Goal: Navigation & Orientation: Find specific page/section

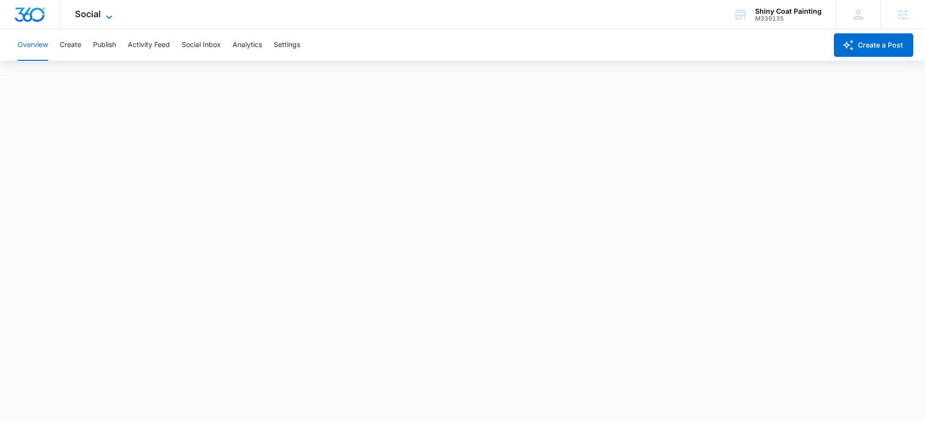
click at [103, 17] on icon at bounding box center [109, 17] width 12 height 12
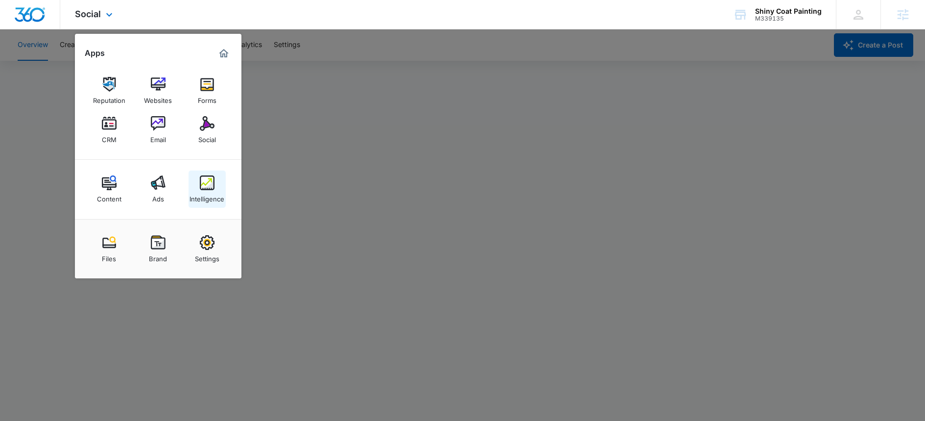
click at [214, 182] on link "Intelligence" at bounding box center [207, 188] width 37 height 37
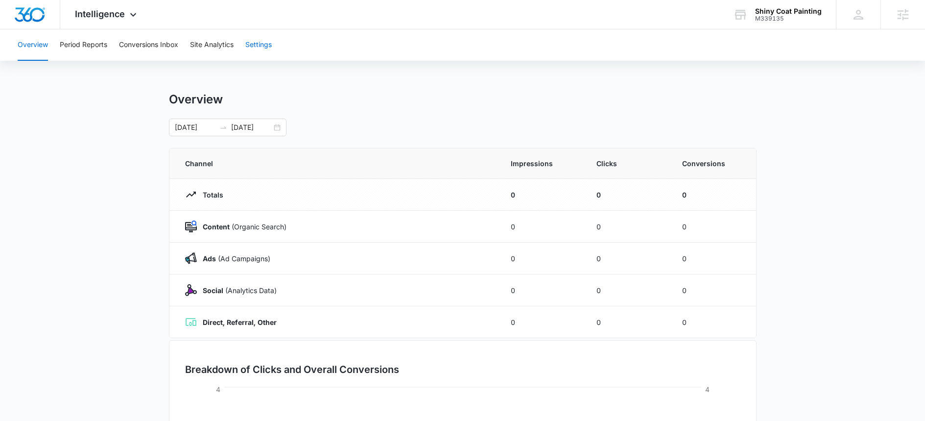
click at [258, 49] on button "Settings" at bounding box center [258, 44] width 26 height 31
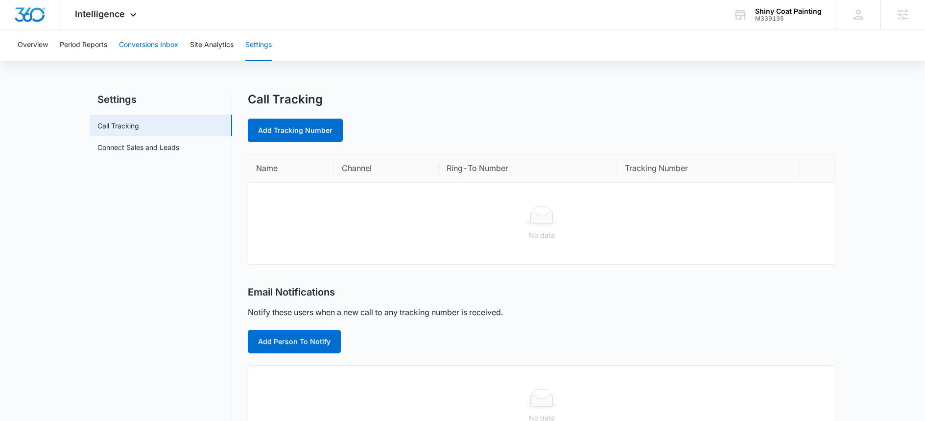
click at [143, 47] on button "Conversions Inbox" at bounding box center [148, 44] width 59 height 31
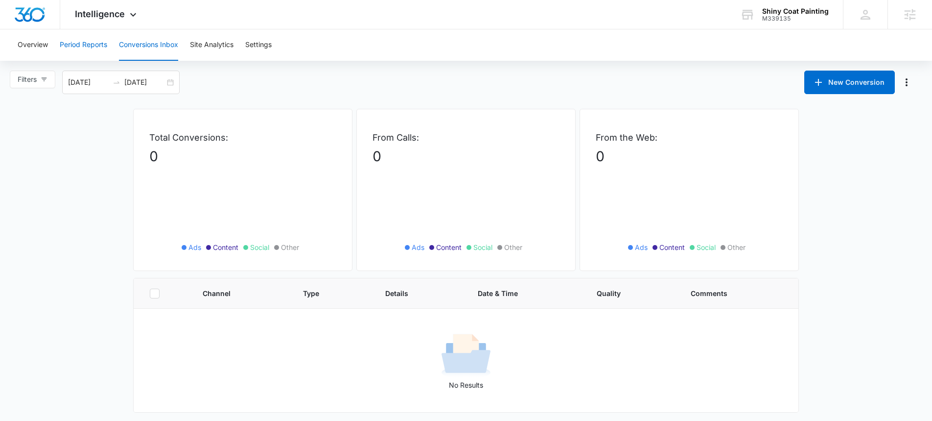
click at [89, 46] on button "Period Reports" at bounding box center [83, 44] width 47 height 31
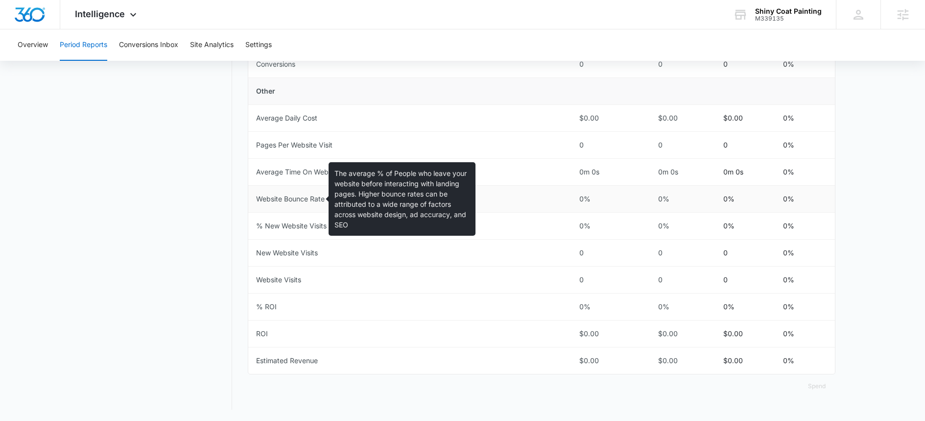
scroll to position [421, 0]
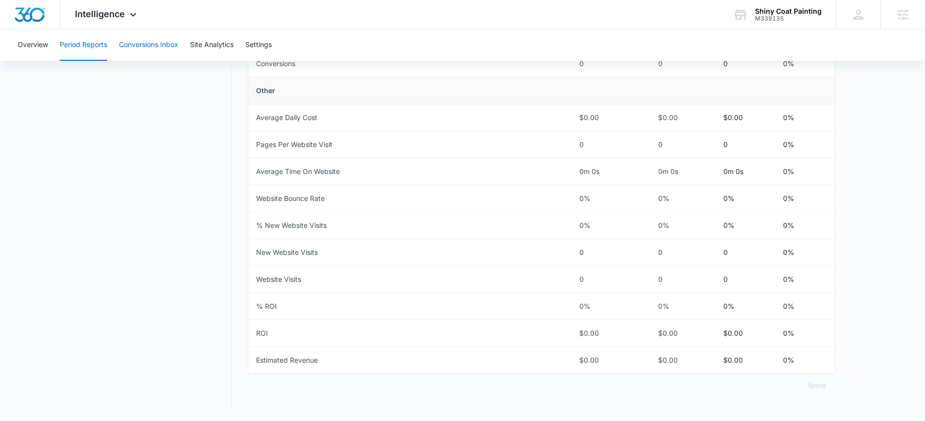
click at [156, 51] on button "Conversions Inbox" at bounding box center [148, 44] width 59 height 31
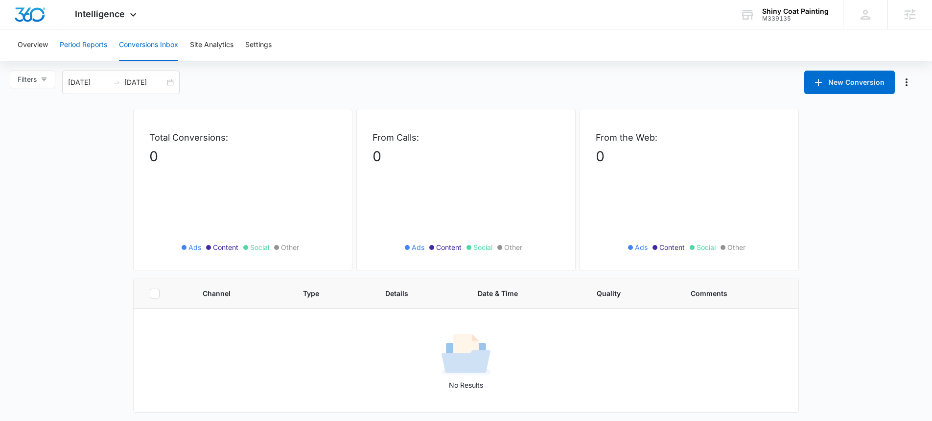
click at [88, 40] on button "Period Reports" at bounding box center [83, 44] width 47 height 31
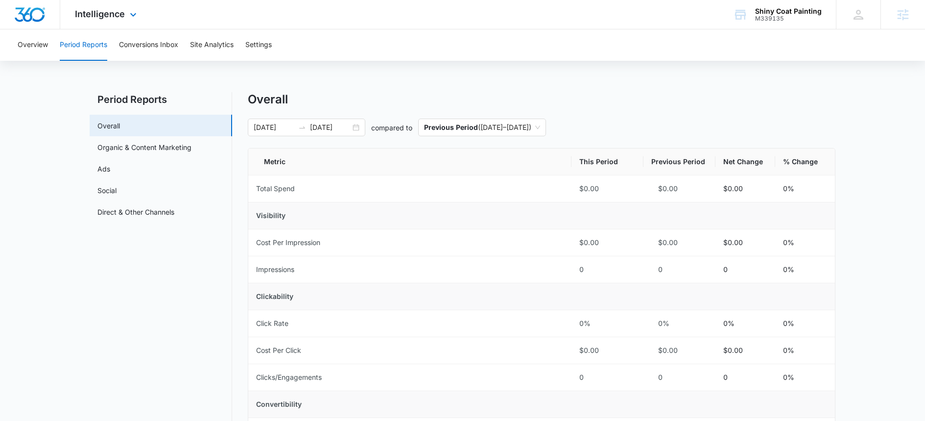
click at [127, 24] on div "Intelligence Apps Reputation Websites Forms CRM Email Social Content Ads Intell…" at bounding box center [107, 14] width 94 height 29
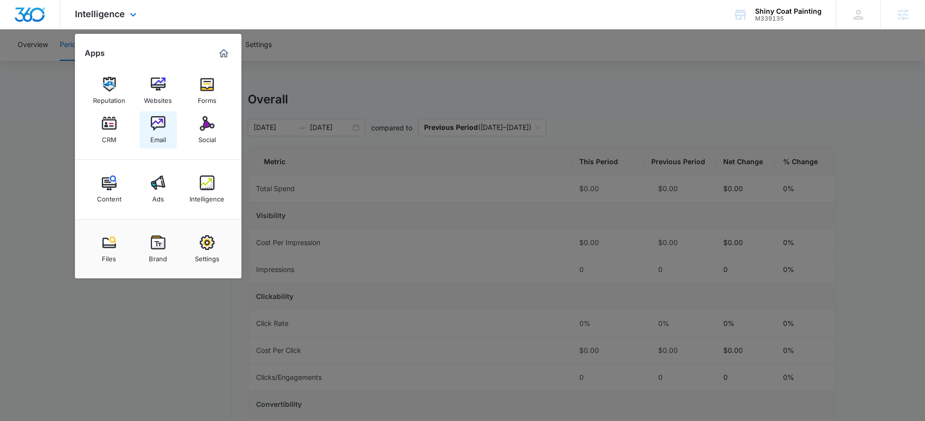
click at [165, 142] on div "Email" at bounding box center [158, 137] width 16 height 13
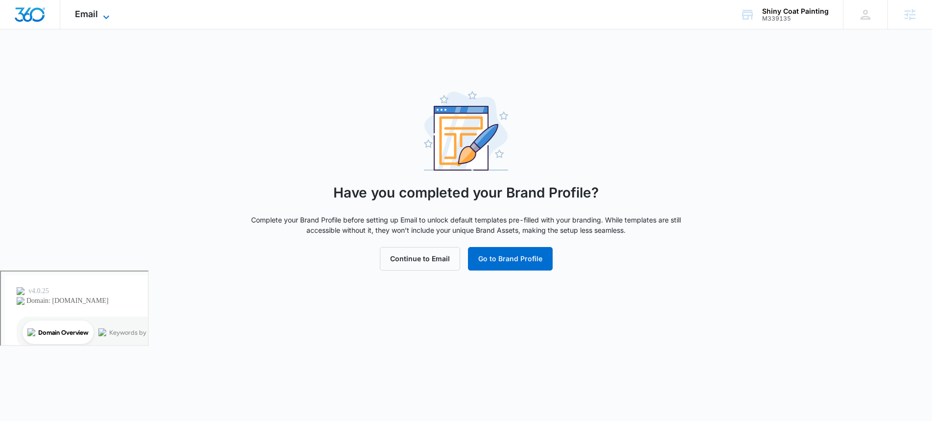
click at [106, 16] on icon at bounding box center [106, 17] width 12 height 12
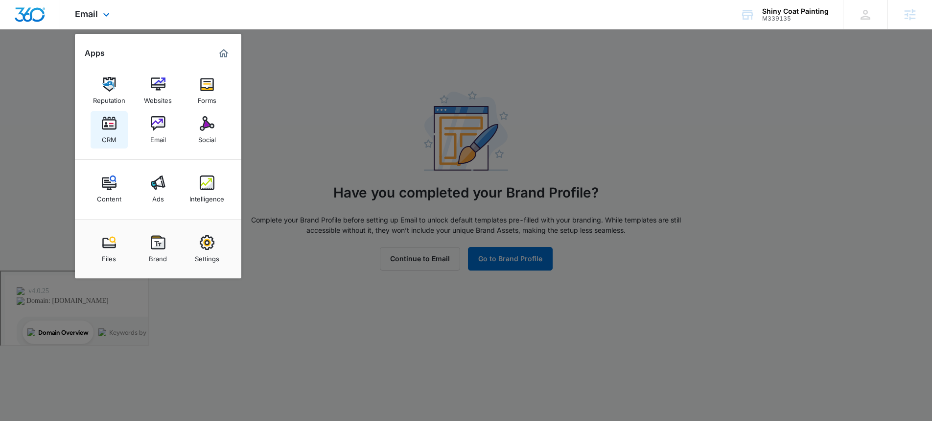
click at [106, 131] on div "CRM" at bounding box center [109, 137] width 15 height 13
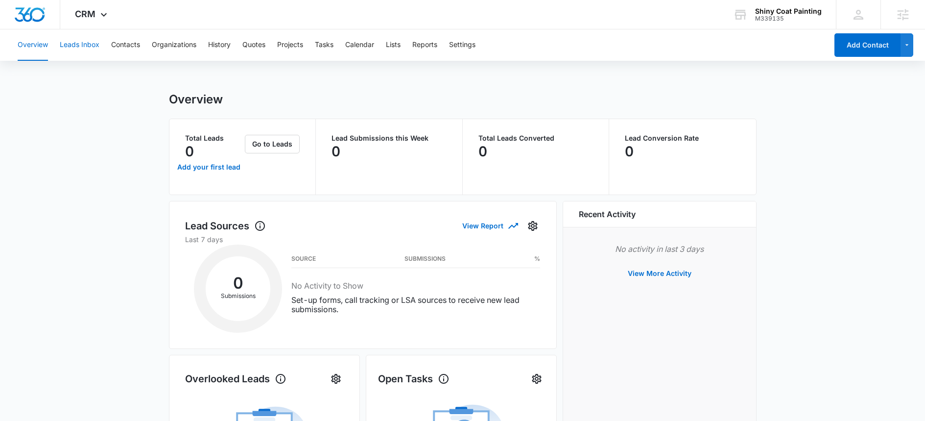
click at [86, 46] on button "Leads Inbox" at bounding box center [80, 44] width 40 height 31
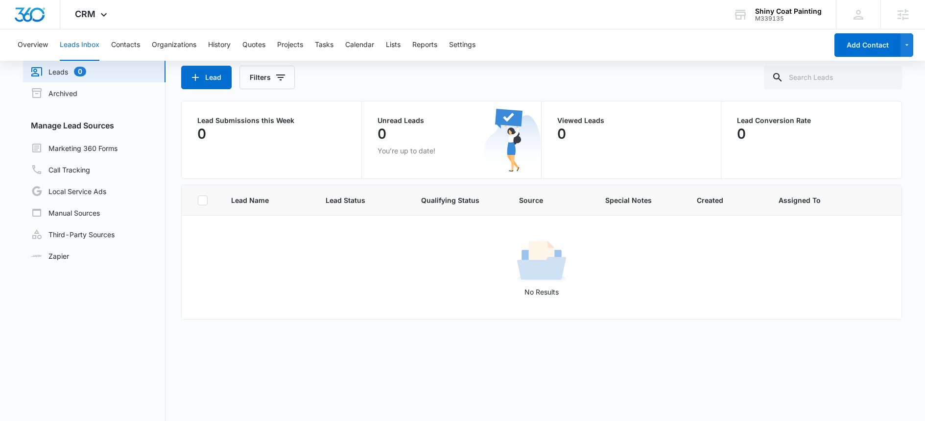
scroll to position [83, 0]
